Goal: Information Seeking & Learning: Learn about a topic

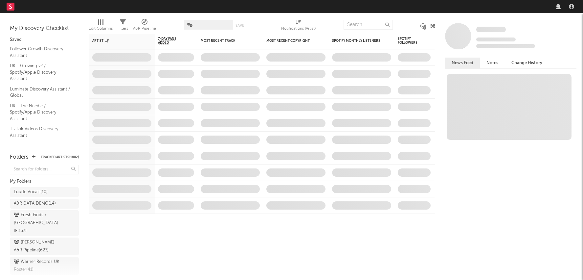
select select "recorded_music"
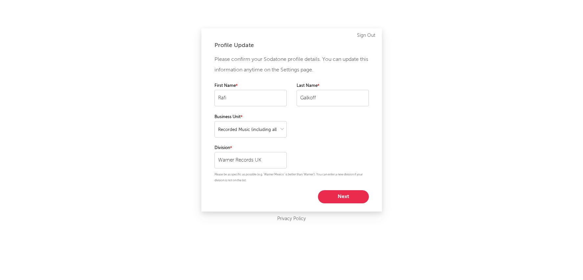
click at [338, 195] on button "Next" at bounding box center [343, 196] width 51 height 13
select select "anr_research"
select select "manager"
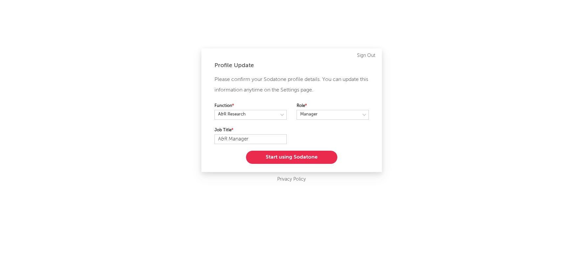
click at [309, 159] on button "Start using Sodatone" at bounding box center [291, 157] width 91 height 13
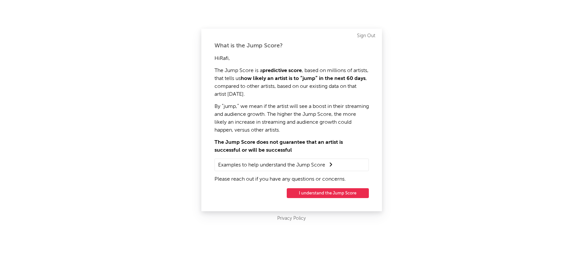
click at [331, 194] on button "I understand the Jump Score" at bounding box center [328, 193] width 82 height 10
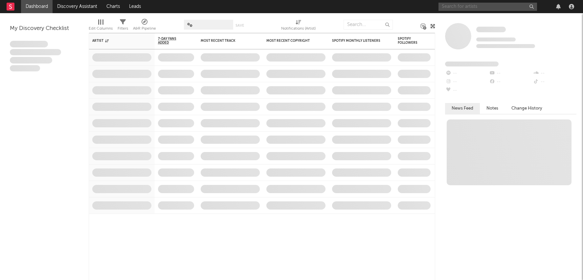
click at [475, 5] on input "text" at bounding box center [488, 7] width 99 height 8
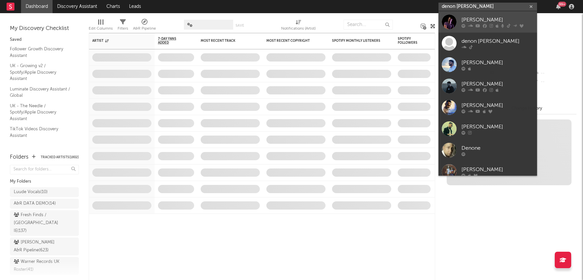
type input "denon reed"
click at [468, 24] on div at bounding box center [498, 26] width 72 height 4
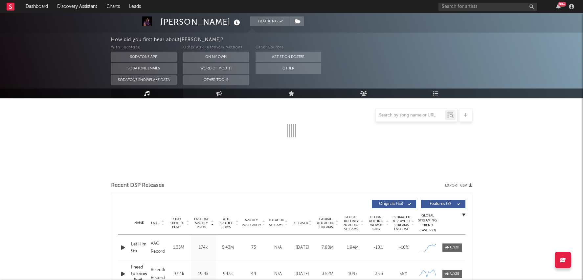
select select "6m"
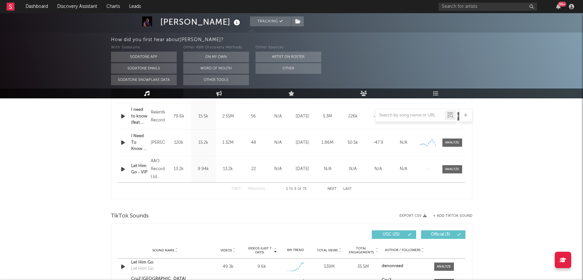
scroll to position [337, 0]
click at [447, 266] on div "Dashboard Discovery Assistant Charts Leads 99 + Notifications Settings Mark all…" at bounding box center [291, 202] width 583 height 1052
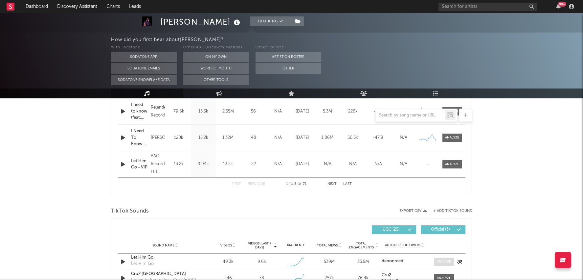
click at [444, 260] on div at bounding box center [444, 261] width 14 height 5
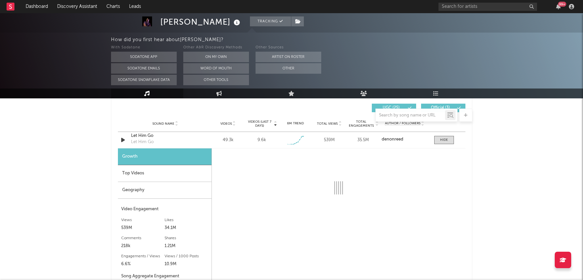
scroll to position [470, 0]
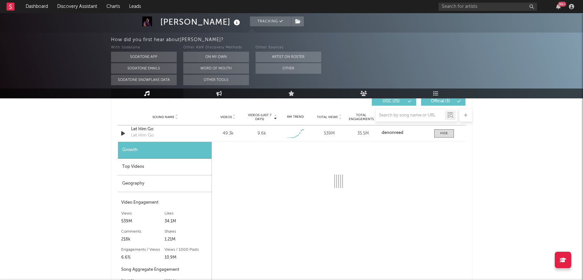
select select "1w"
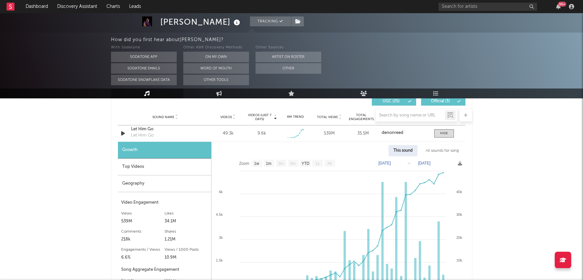
click at [176, 182] on div "Geography" at bounding box center [164, 183] width 93 height 17
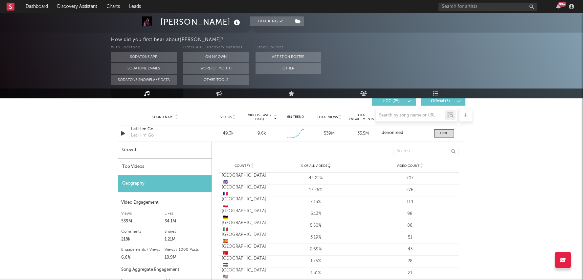
click at [172, 167] on div "Top Videos" at bounding box center [165, 166] width 94 height 17
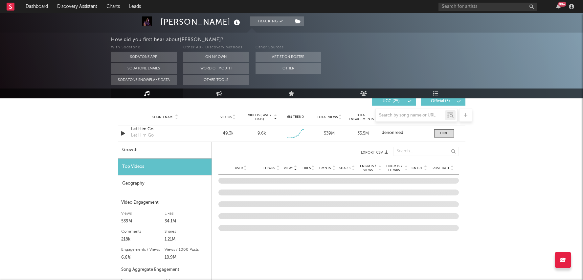
click at [445, 163] on div "User Fllwrs. Views Likes Cmnts. Shares Engmts / Views Engmts / Fllwrs. Cntry. P…" at bounding box center [339, 167] width 241 height 13
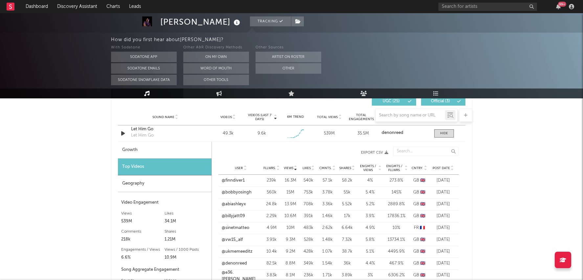
click at [445, 169] on div "Post Date" at bounding box center [443, 167] width 25 height 5
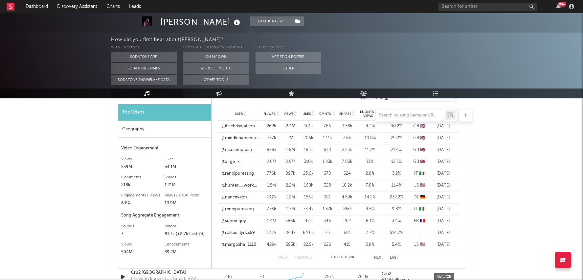
scroll to position [521, 0]
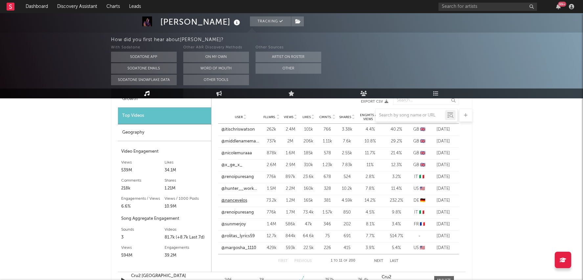
click at [240, 199] on link "@nancevelos" at bounding box center [235, 200] width 26 height 7
click at [240, 153] on link "@nicolemuraaa" at bounding box center [237, 153] width 31 height 7
click at [561, 4] on div "99 +" at bounding box center [562, 4] width 8 height 5
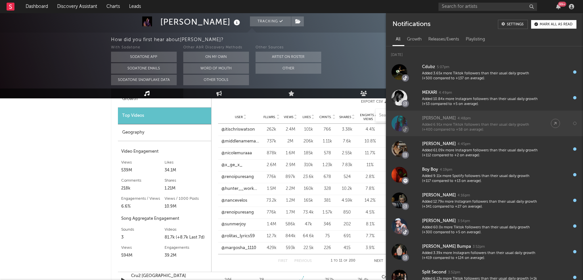
click at [472, 124] on div "Added 6.91x more Tiktok followers than their usual daily growth (+400 compared …" at bounding box center [480, 127] width 116 height 10
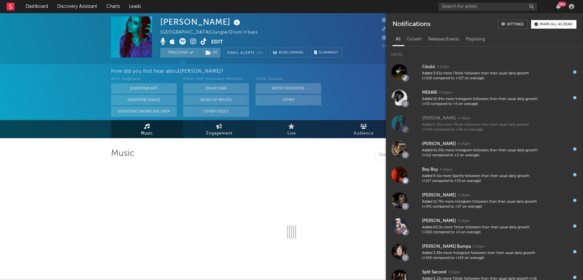
click at [217, 129] on link "Engagement" at bounding box center [219, 129] width 72 height 18
select select "1w"
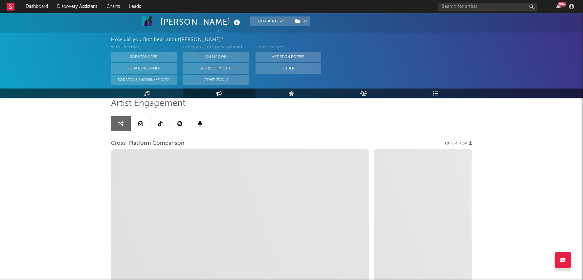
select select "1m"
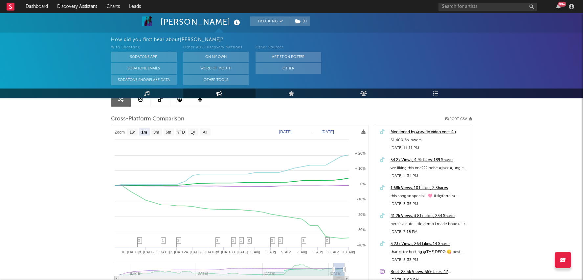
scroll to position [76, 0]
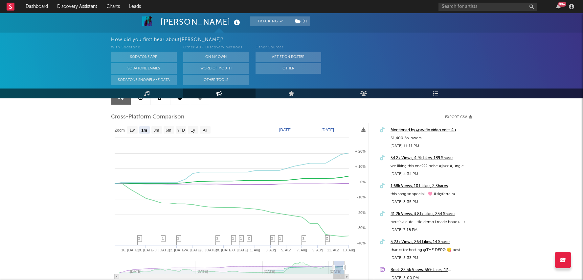
click at [437, 156] on div "54.2k Views, 4.9k Likes, 189 Shares" at bounding box center [430, 158] width 78 height 8
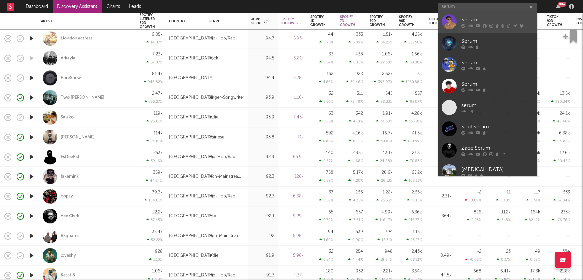
click at [472, 27] on icon at bounding box center [470, 26] width 5 height 4
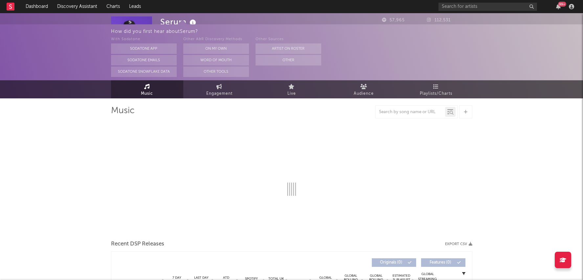
select select "6m"
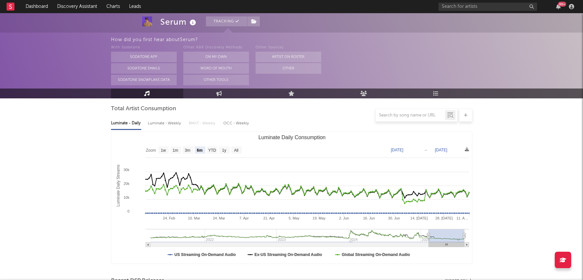
select select "6m"
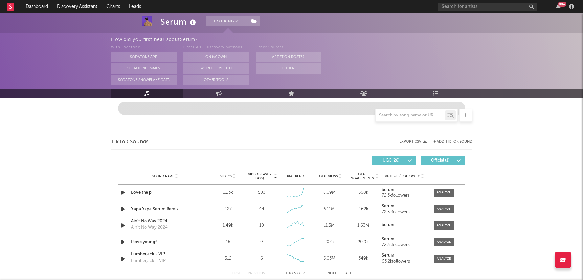
scroll to position [412, 0]
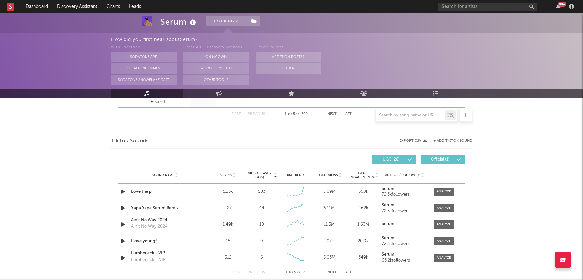
click at [441, 175] on div "Sound Name Videos Videos (last 7 days) Weekly Growth % 6M Trend Total Views Tot…" at bounding box center [292, 175] width 348 height 16
click at [441, 191] on div at bounding box center [444, 191] width 14 height 5
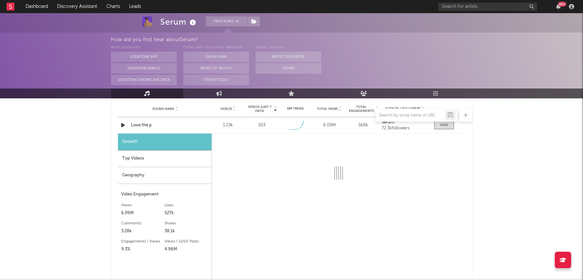
select select "1w"
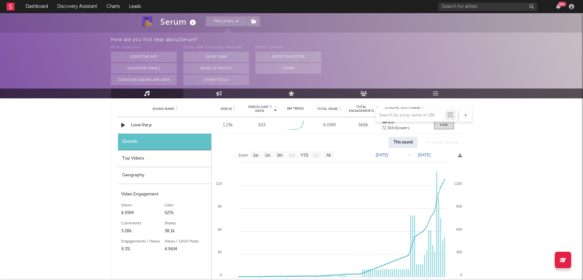
scroll to position [480, 0]
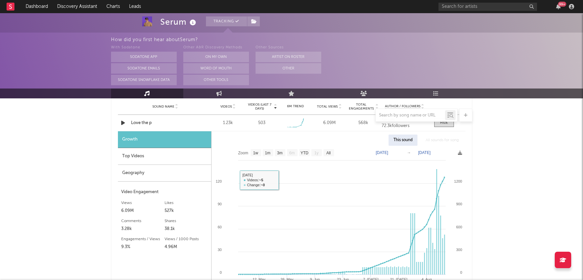
click at [142, 161] on div "Top Videos" at bounding box center [164, 156] width 93 height 17
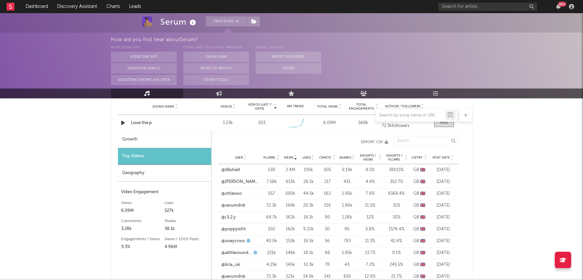
click at [445, 157] on span "Post Date" at bounding box center [441, 157] width 17 height 4
click at [239, 171] on link "@poppyishh" at bounding box center [234, 170] width 25 height 7
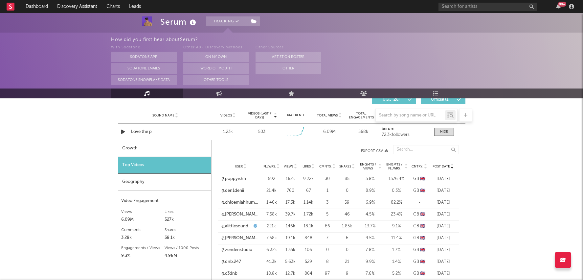
click at [156, 141] on div "Growth" at bounding box center [164, 148] width 93 height 17
select select "1w"
